Goal: Find specific page/section: Find specific page/section

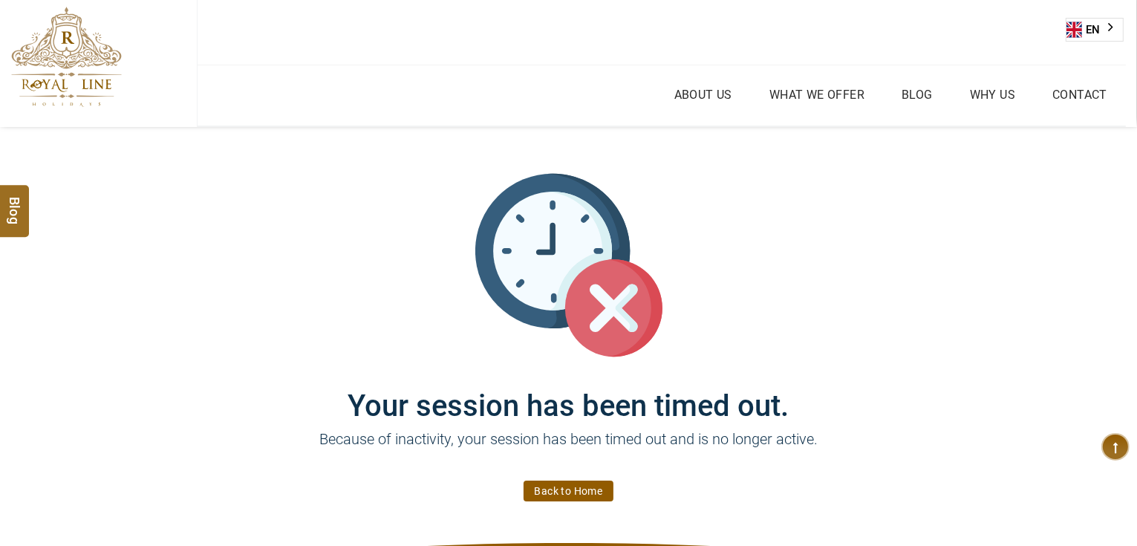
click at [537, 490] on link "Back to Home" at bounding box center [569, 491] width 91 height 21
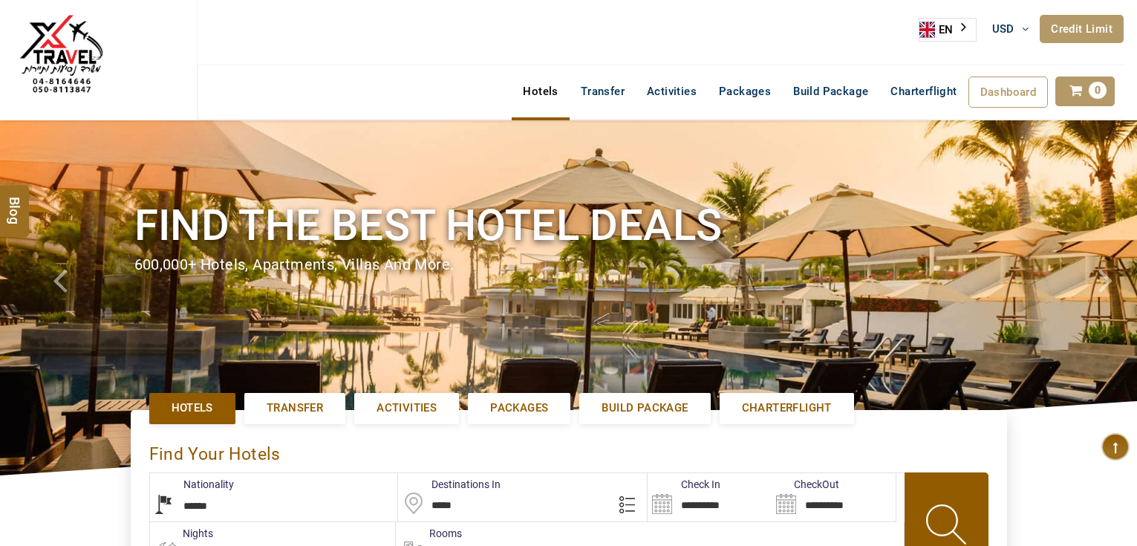
select select "******"
select select "*"
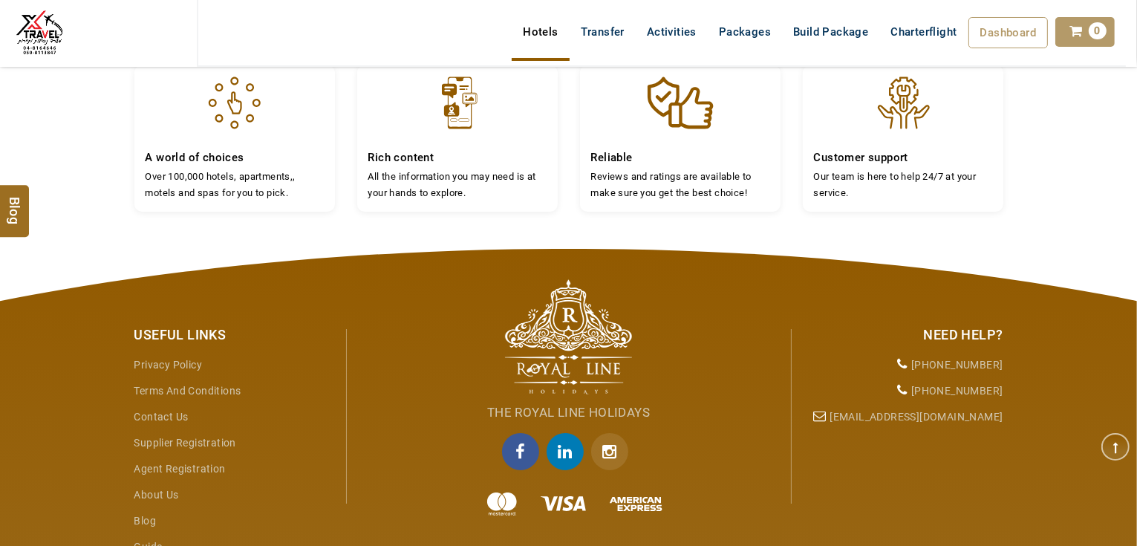
scroll to position [490, 0]
